Goal: Check status

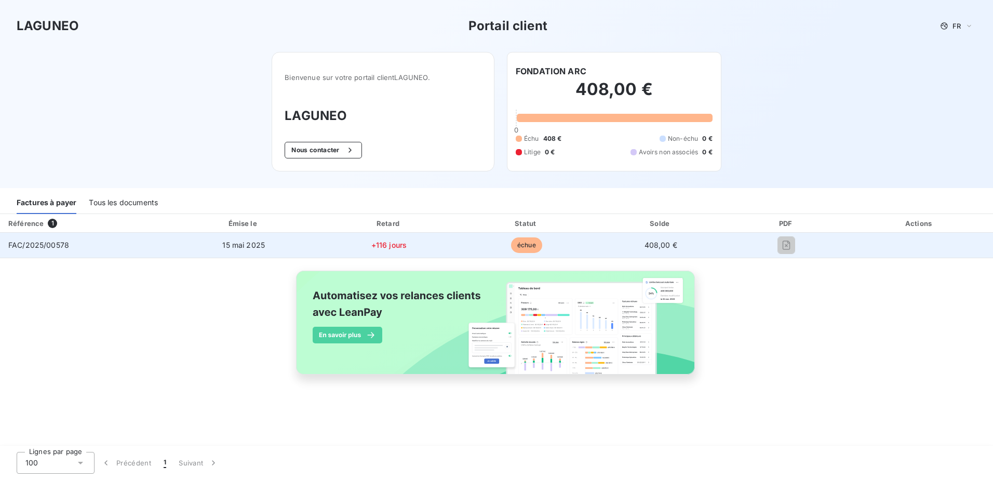
click at [38, 246] on span "FAC/2025/00578" at bounding box center [38, 244] width 61 height 9
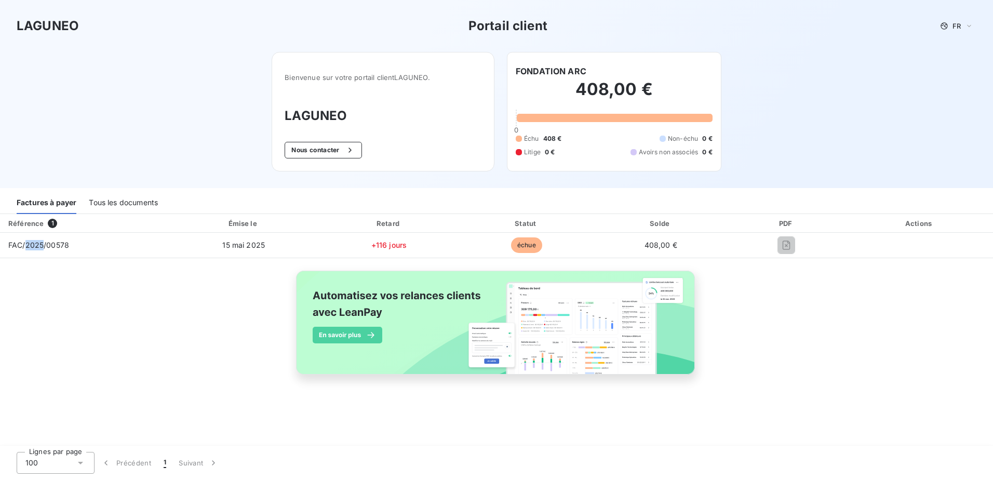
drag, startPoint x: 38, startPoint y: 246, endPoint x: 125, endPoint y: 203, distance: 97.3
click at [125, 203] on div "Tous les documents" at bounding box center [123, 203] width 69 height 22
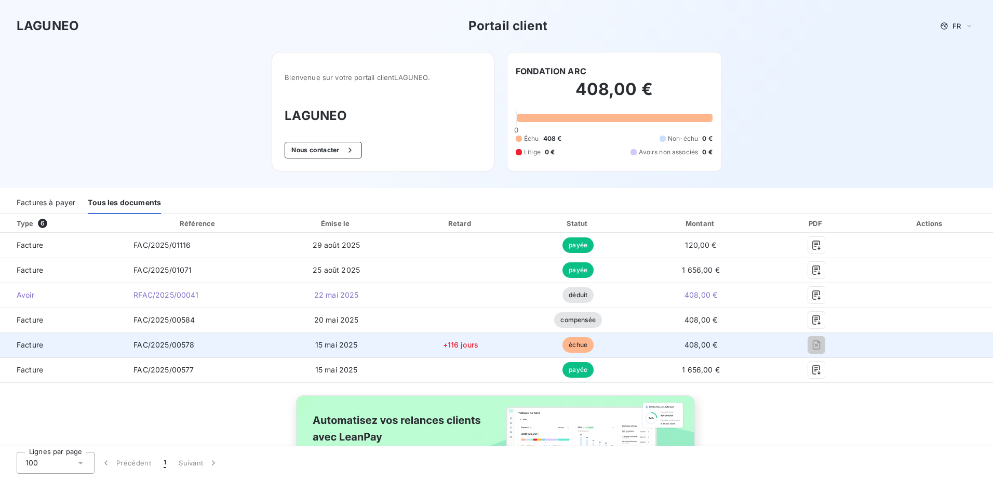
click at [445, 346] on span "+116 jours" at bounding box center [461, 344] width 36 height 9
click at [333, 346] on span "15 mai 2025" at bounding box center [336, 344] width 43 height 9
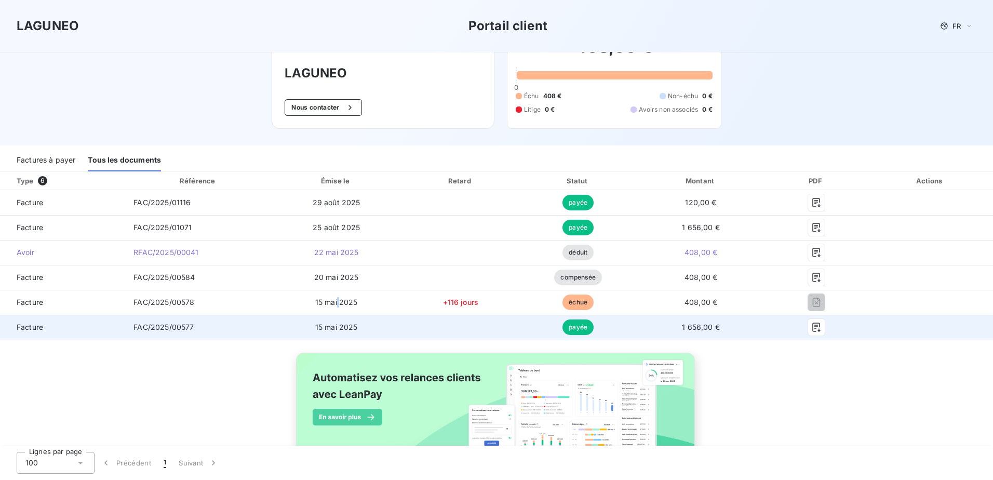
scroll to position [24, 0]
